Goal: Task Accomplishment & Management: Use online tool/utility

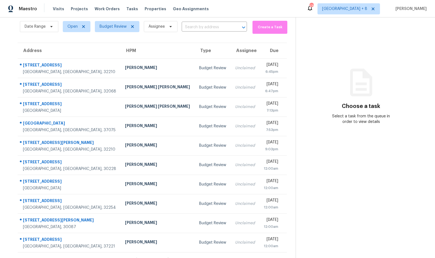
scroll to position [21, 0]
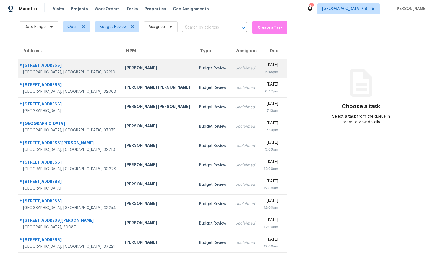
click at [48, 65] on div "[STREET_ADDRESS]" at bounding box center [69, 66] width 93 height 7
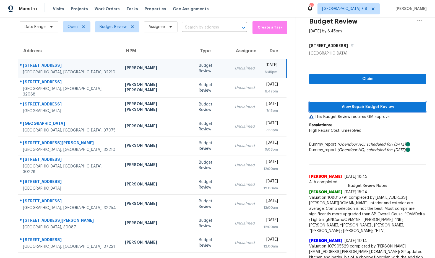
click at [352, 108] on span "View Repair Budget Review" at bounding box center [368, 107] width 108 height 7
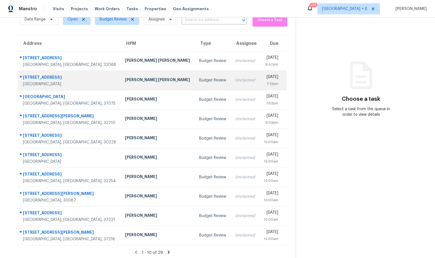
scroll to position [30, 0]
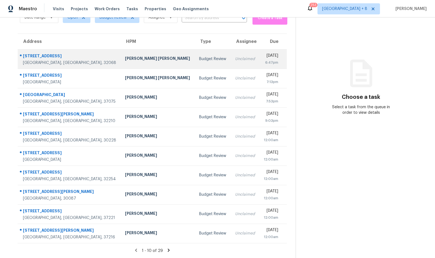
click at [48, 57] on div "2432 Ambrosia Dr" at bounding box center [69, 56] width 93 height 7
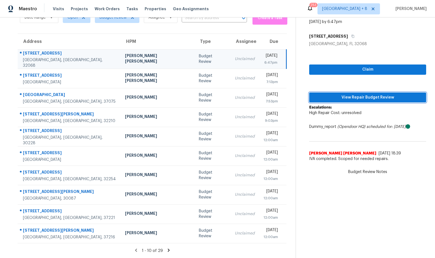
click at [371, 99] on span "View Repair Budget Review" at bounding box center [368, 97] width 108 height 7
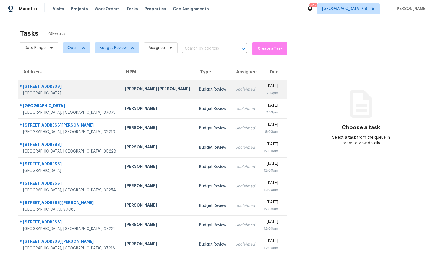
scroll to position [1, 0]
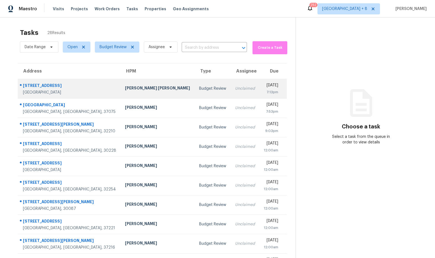
click at [63, 86] on div "[STREET_ADDRESS]" at bounding box center [69, 86] width 93 height 7
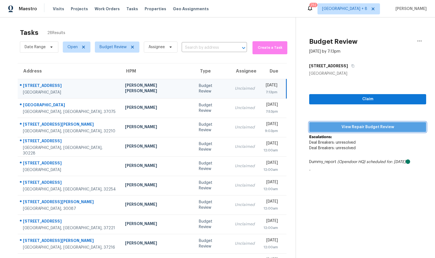
click at [375, 128] on span "View Repair Budget Review" at bounding box center [368, 127] width 108 height 7
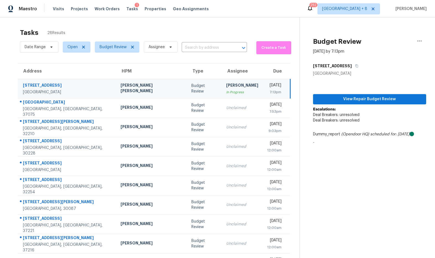
scroll to position [0, 0]
